Goal: Information Seeking & Learning: Check status

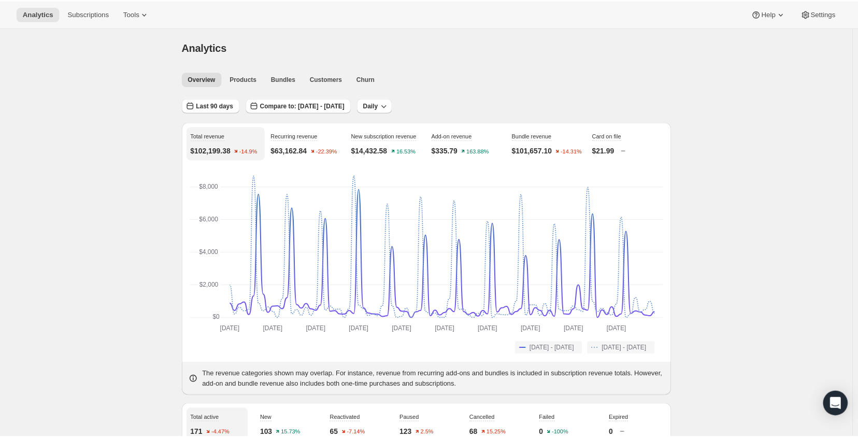
scroll to position [311, 0]
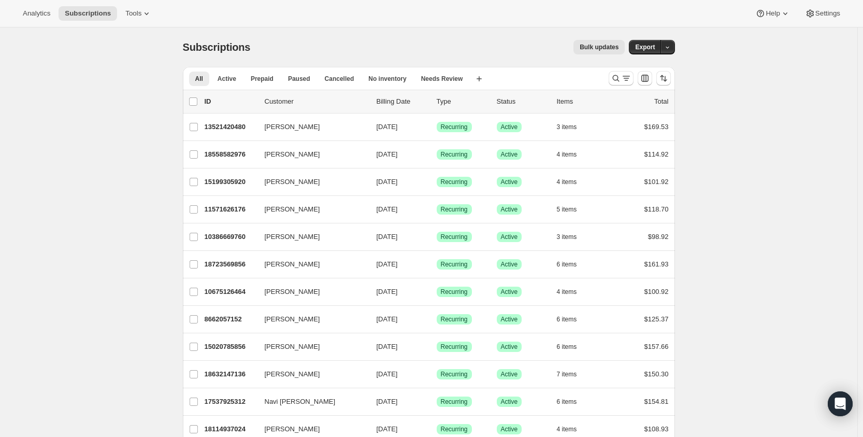
click at [44, 22] on div "Analytics Subscriptions Tools Help Settings" at bounding box center [431, 13] width 863 height 27
click at [39, 12] on span "Analytics" at bounding box center [36, 13] width 27 height 8
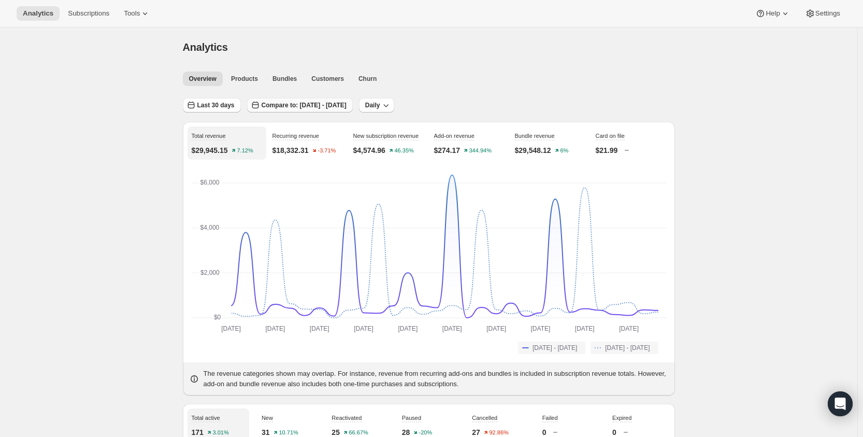
click at [307, 104] on span "Compare to: Jun 26, 2025 - Jul 25, 2025" at bounding box center [304, 105] width 85 height 8
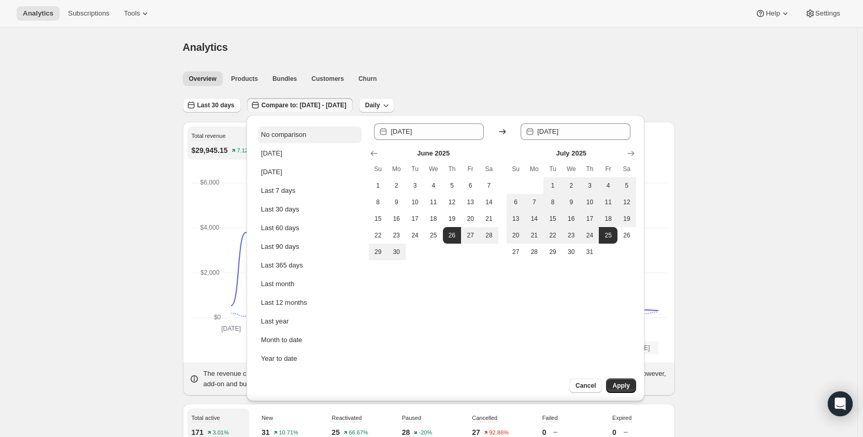
click at [313, 137] on button "No comparison" at bounding box center [310, 134] width 104 height 17
type input "2025-08-25"
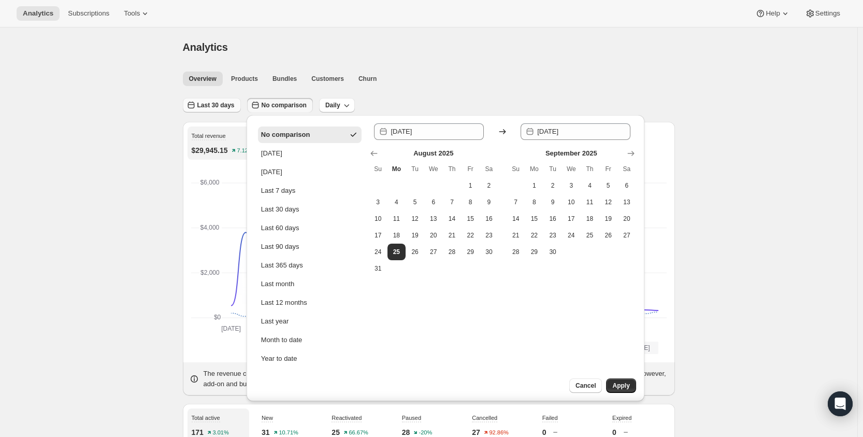
click at [220, 109] on span "Last 30 days" at bounding box center [215, 105] width 37 height 8
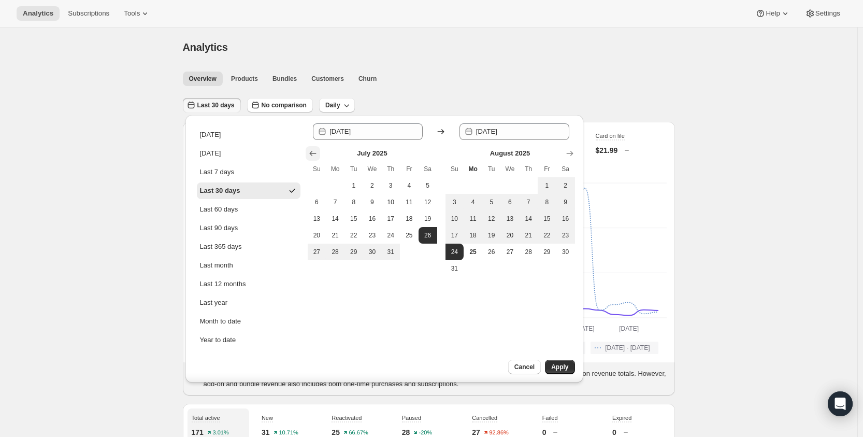
click at [316, 153] on icon "Show previous month, June 2025" at bounding box center [312, 153] width 7 height 5
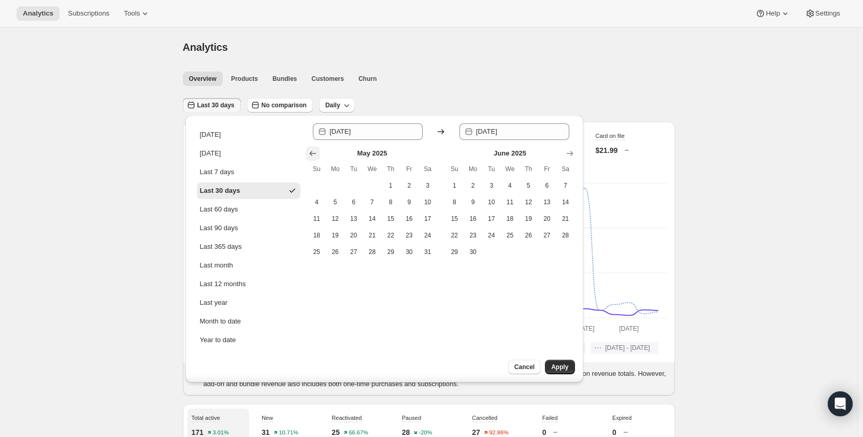
click at [316, 153] on icon "Show previous month, April 2025" at bounding box center [312, 153] width 7 height 5
click at [316, 153] on icon "Show previous month, March 2025" at bounding box center [312, 153] width 7 height 5
click at [316, 153] on icon "Show previous month, January 2025" at bounding box center [312, 153] width 7 height 5
click at [316, 153] on icon "Show previous month, December 2024" at bounding box center [312, 153] width 7 height 5
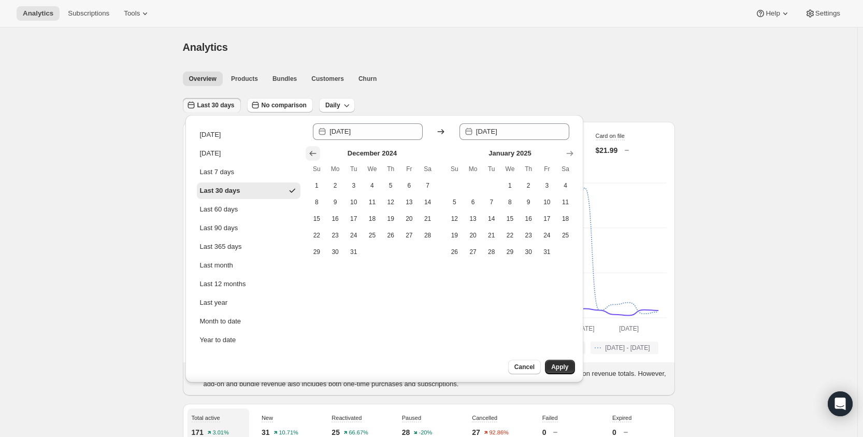
click at [316, 153] on icon "Show previous month, November 2024" at bounding box center [312, 153] width 7 height 5
click at [316, 153] on icon "Show previous month, September 2024" at bounding box center [312, 153] width 7 height 5
click at [577, 153] on div "Today Yesterday Last 7 days Last 30 days Last 60 days Last 90 days Last 365 day…" at bounding box center [385, 248] width 398 height 267
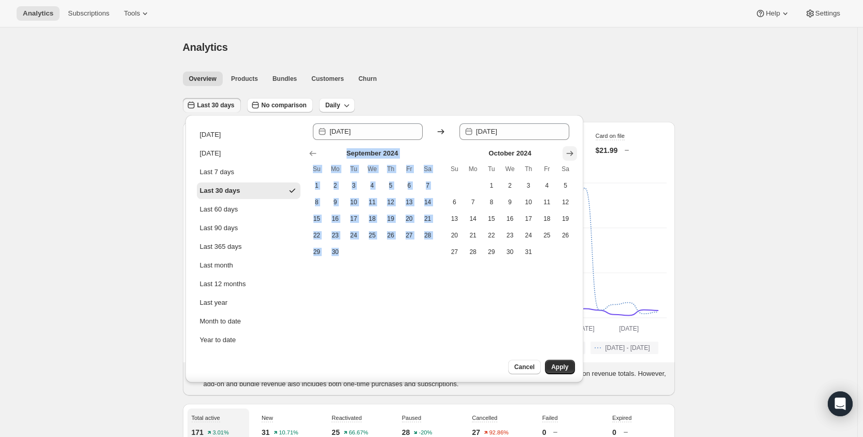
click at [577, 153] on button "Show next month, November 2024" at bounding box center [570, 153] width 15 height 15
click at [314, 158] on icon "Show previous month, September 2024" at bounding box center [313, 153] width 10 height 10
click at [314, 158] on icon "Show previous month, August 2024" at bounding box center [313, 153] width 10 height 10
click at [314, 158] on icon "Show previous month, July 2024" at bounding box center [313, 153] width 10 height 10
click at [395, 273] on div "Since 2025-07-26 Until 2025-08-24 July 2024 Su Mo Tu We Th Fr Sa 1 2 3 4 5 6 7 …" at bounding box center [441, 248] width 267 height 251
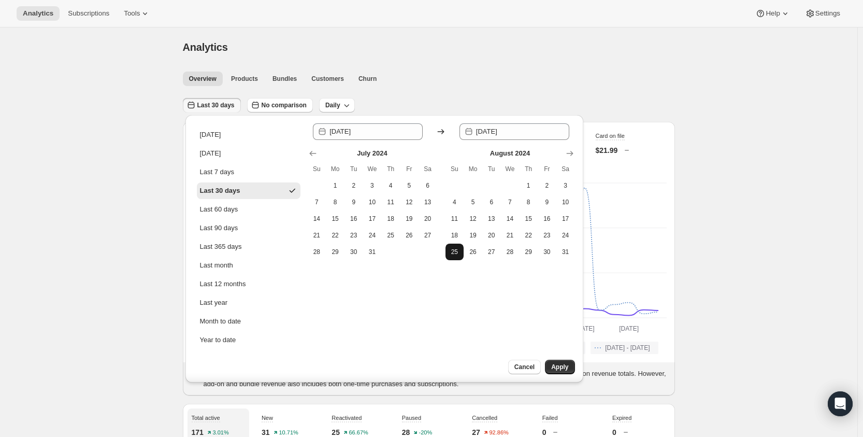
click at [451, 254] on span "25" at bounding box center [455, 252] width 10 height 8
type input "2024-08-25"
click at [563, 364] on span "Apply" at bounding box center [559, 367] width 17 height 8
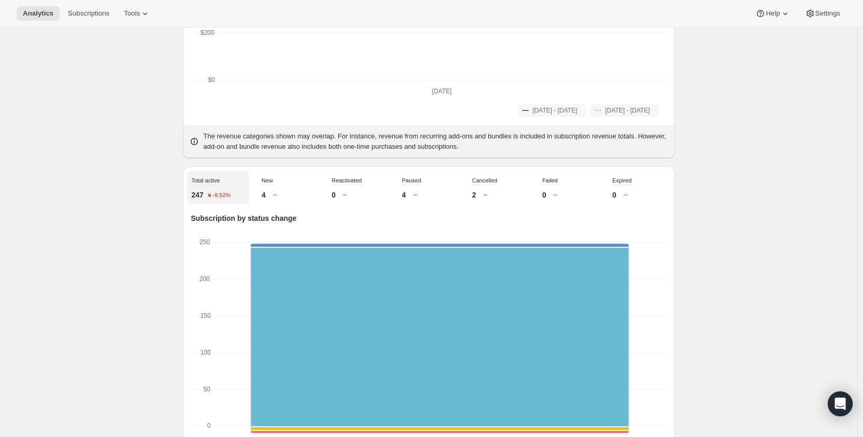
scroll to position [311, 0]
